Goal: Transaction & Acquisition: Purchase product/service

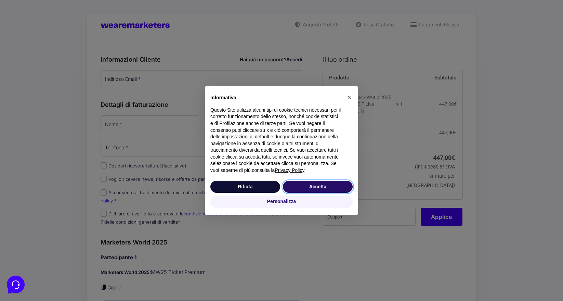
click at [338, 187] on button "Accetta" at bounding box center [318, 187] width 70 height 12
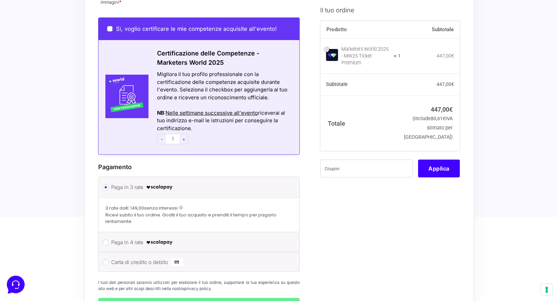
scroll to position [487, 0]
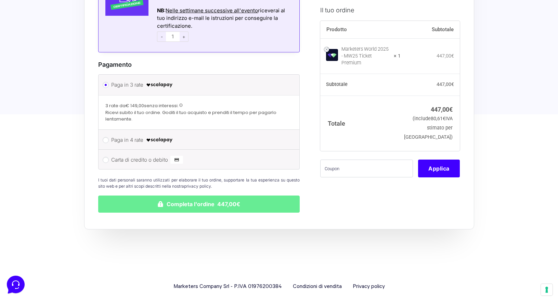
click at [220, 155] on label "Carta di credito o debito" at bounding box center [197, 160] width 173 height 10
click at [109, 157] on input "Carta di credito o debito" at bounding box center [106, 160] width 6 height 6
radio input "true"
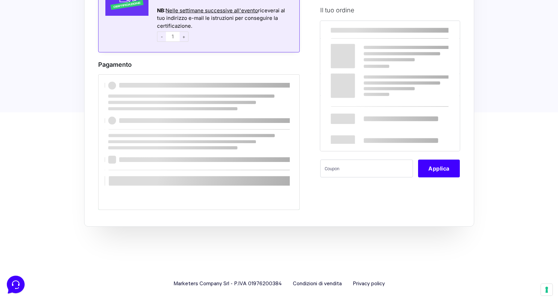
scroll to position [486, 0]
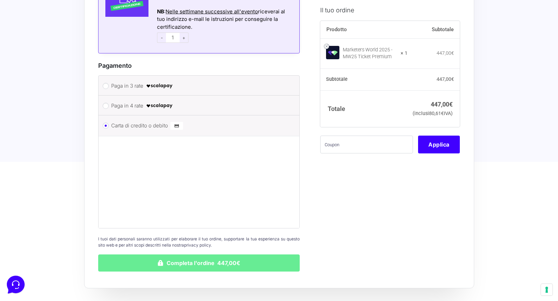
click at [222, 101] on label "Paga in 4 rate" at bounding box center [197, 106] width 173 height 10
click at [109, 103] on input "Paga in 4 rate" at bounding box center [106, 106] width 6 height 6
radio input "true"
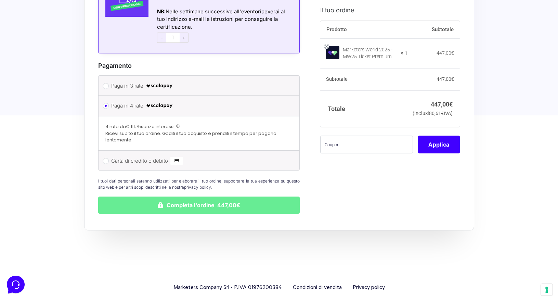
click at [236, 81] on label "Paga in 3 rate" at bounding box center [197, 86] width 173 height 10
click at [109, 83] on input "Paga in 3 rate" at bounding box center [106, 86] width 6 height 6
radio input "true"
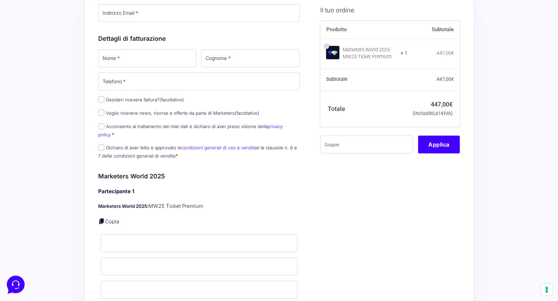
scroll to position [0, 0]
